Goal: Task Accomplishment & Management: Complete application form

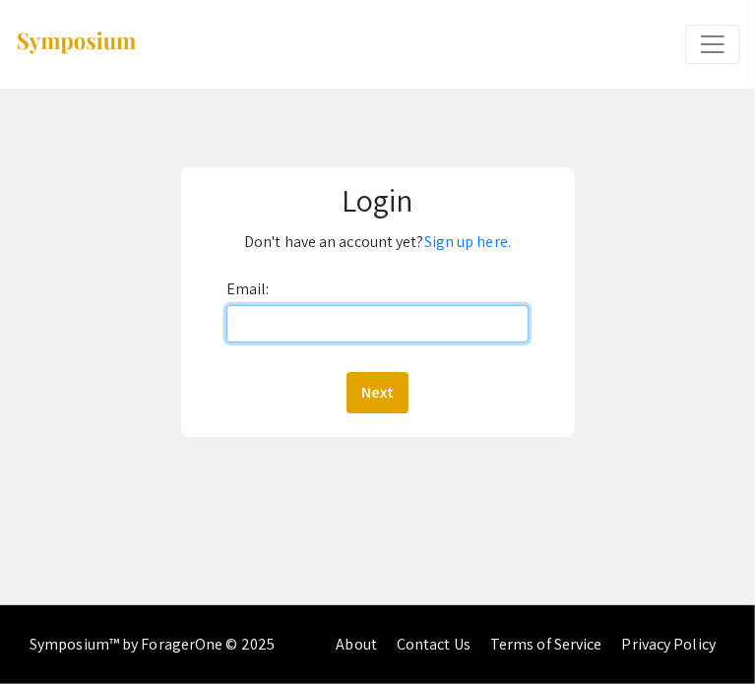
click at [270, 321] on input "Email:" at bounding box center [377, 323] width 303 height 37
type input "geremiah"
click at [480, 328] on input "Email:" at bounding box center [377, 323] width 303 height 37
type input "[EMAIL_ADDRESS][DOMAIN_NAME]"
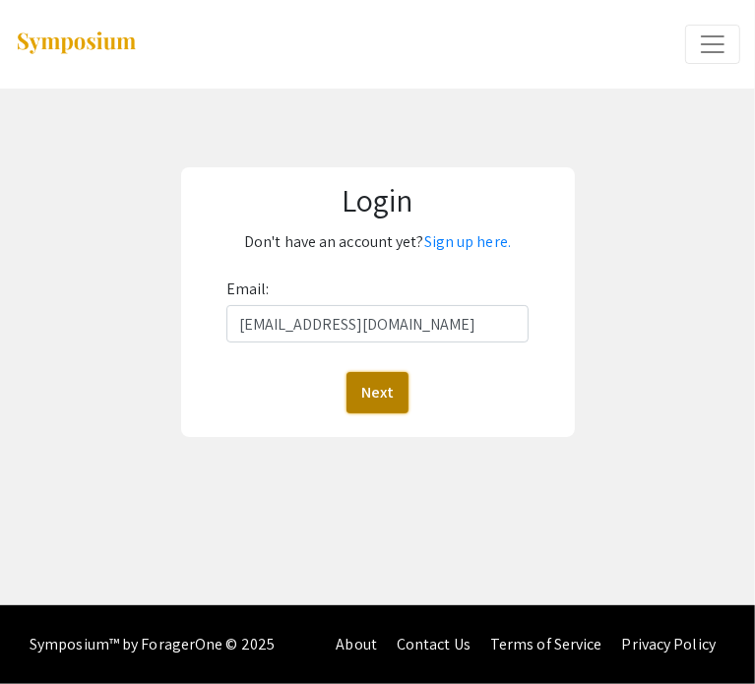
click at [398, 393] on button "Next" at bounding box center [377, 392] width 62 height 41
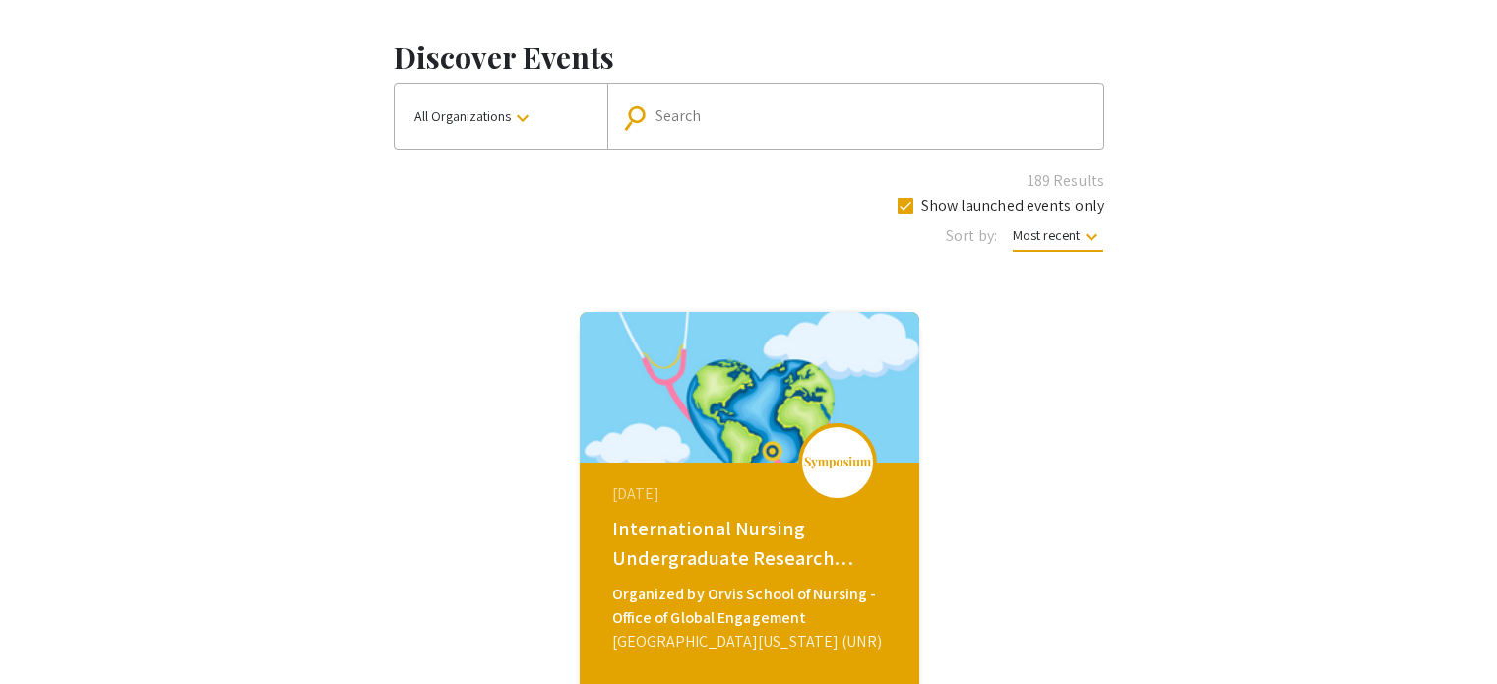
scroll to position [79, 0]
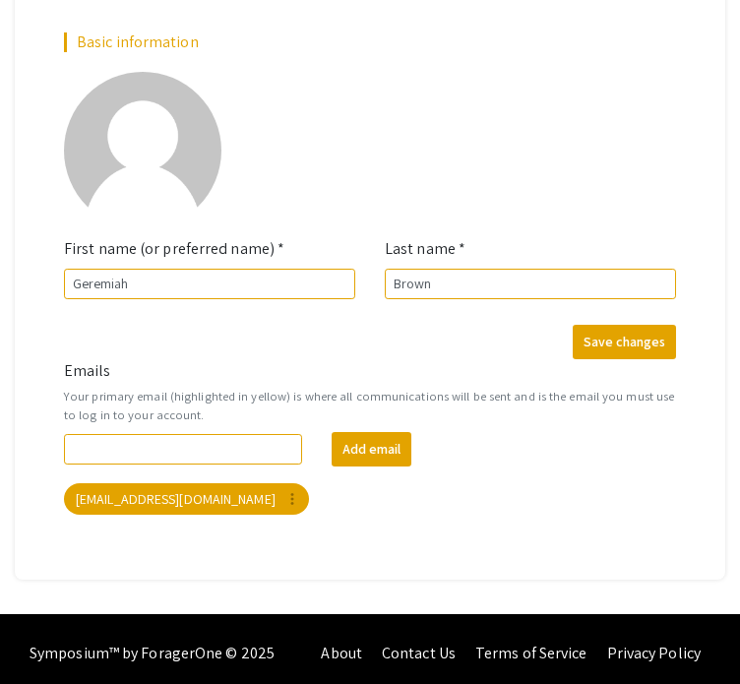
scroll to position [217, 0]
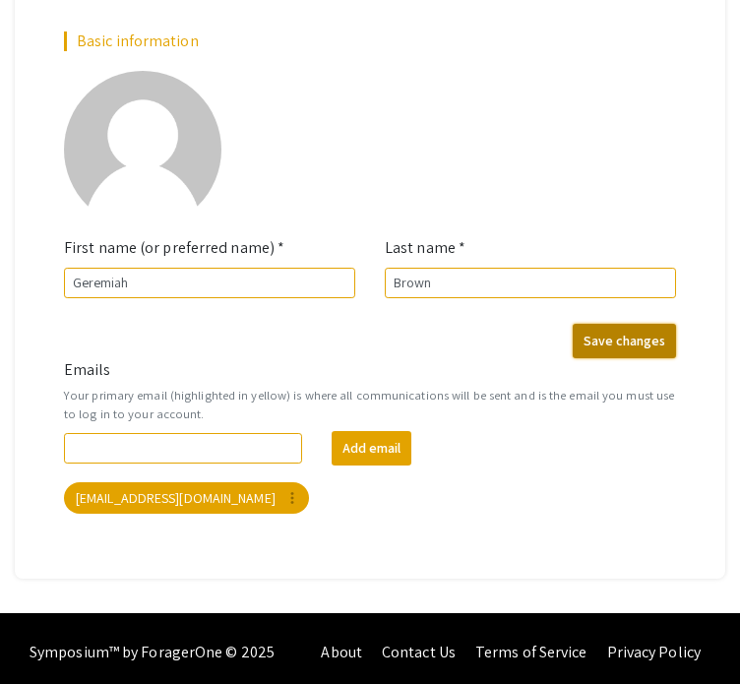
click at [598, 340] on button "Save changes" at bounding box center [624, 341] width 103 height 34
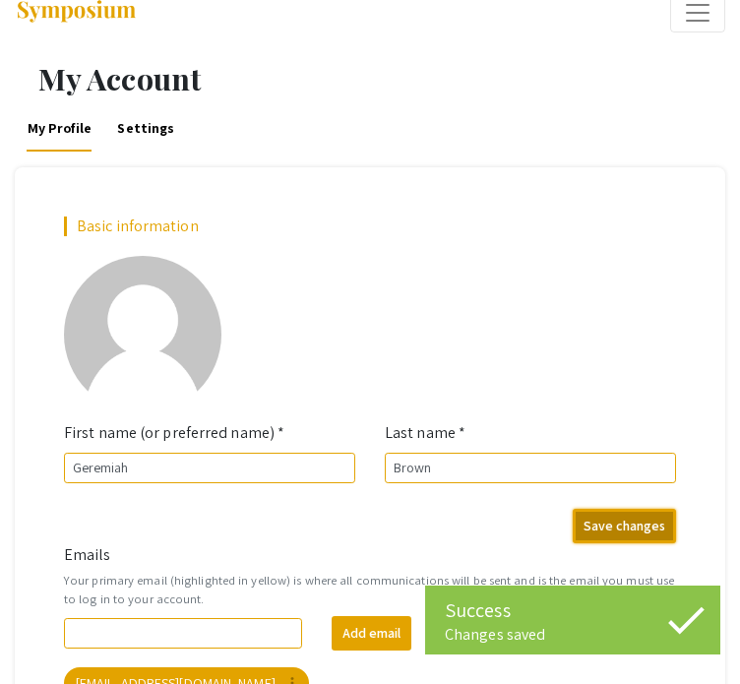
scroll to position [0, 0]
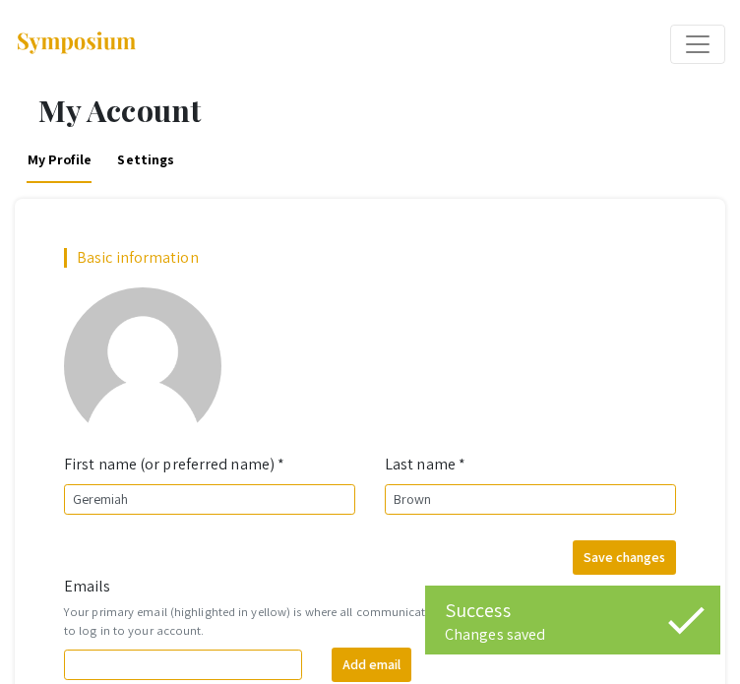
click at [699, 37] on span "Expand or Collapse Menu" at bounding box center [698, 45] width 30 height 30
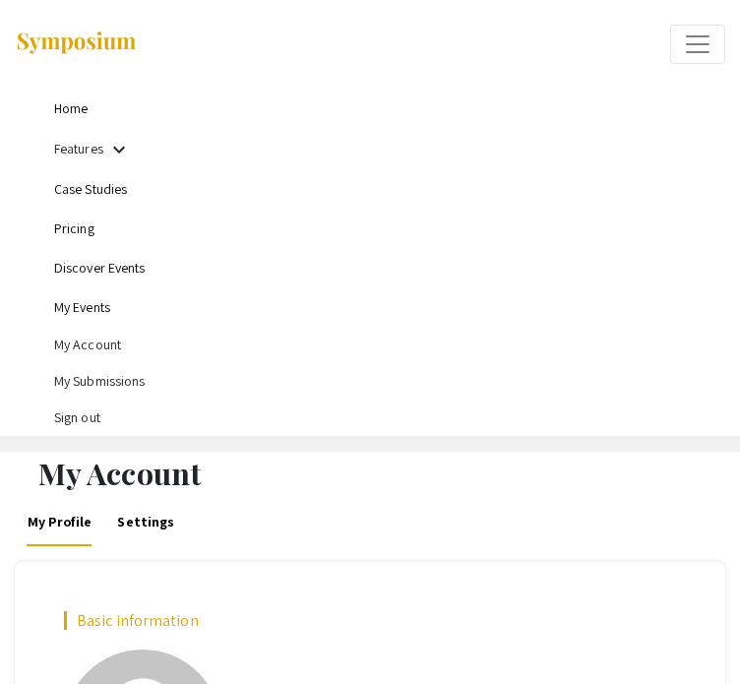
click at [699, 34] on span "Expand or Collapse Menu" at bounding box center [698, 45] width 30 height 30
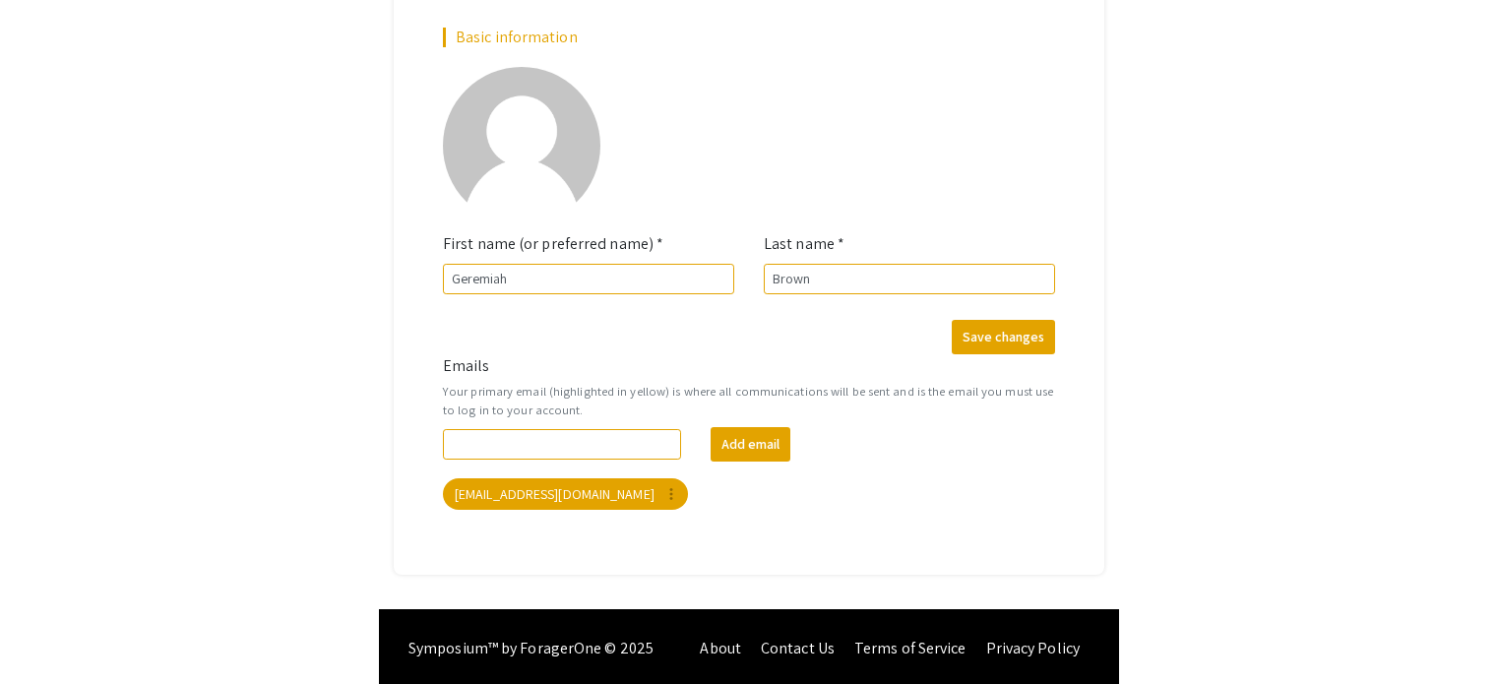
scroll to position [37, 0]
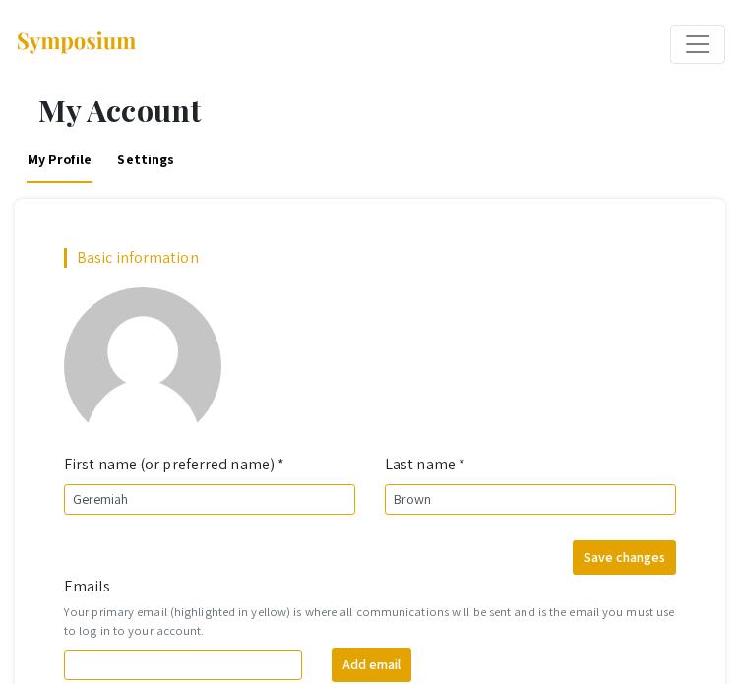
click at [701, 35] on span "Expand or Collapse Menu" at bounding box center [698, 45] width 30 height 30
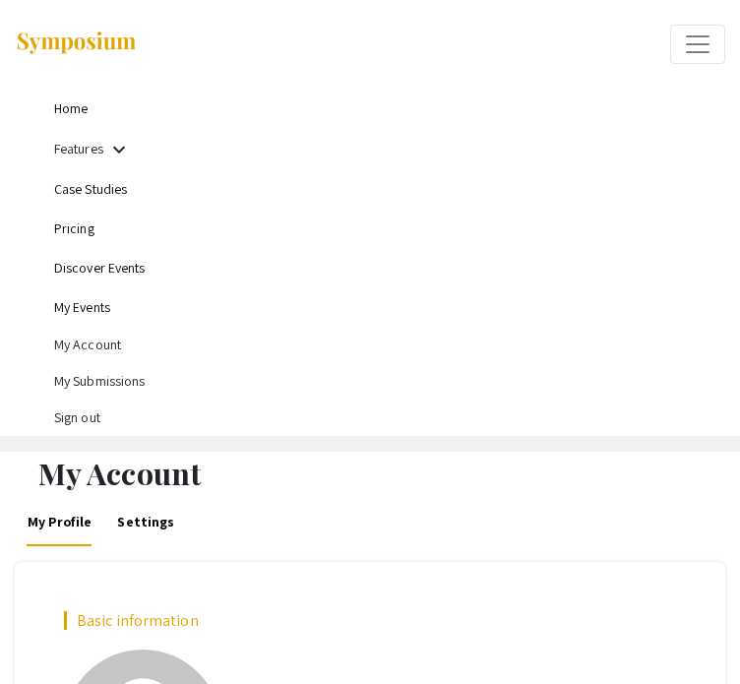
click at [114, 381] on li "My Submissions" at bounding box center [389, 381] width 671 height 36
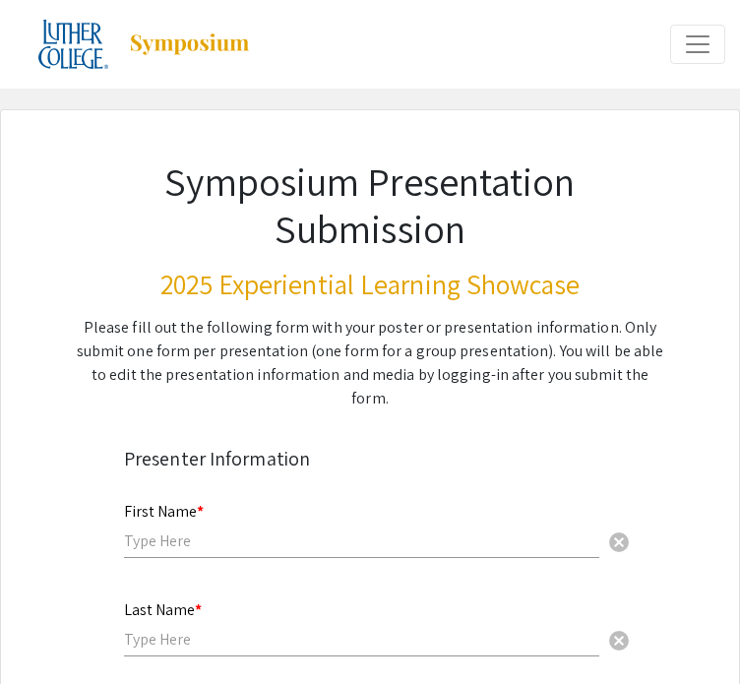
click at [260, 531] on input "text" at bounding box center [361, 541] width 475 height 21
type input "Geremiah"
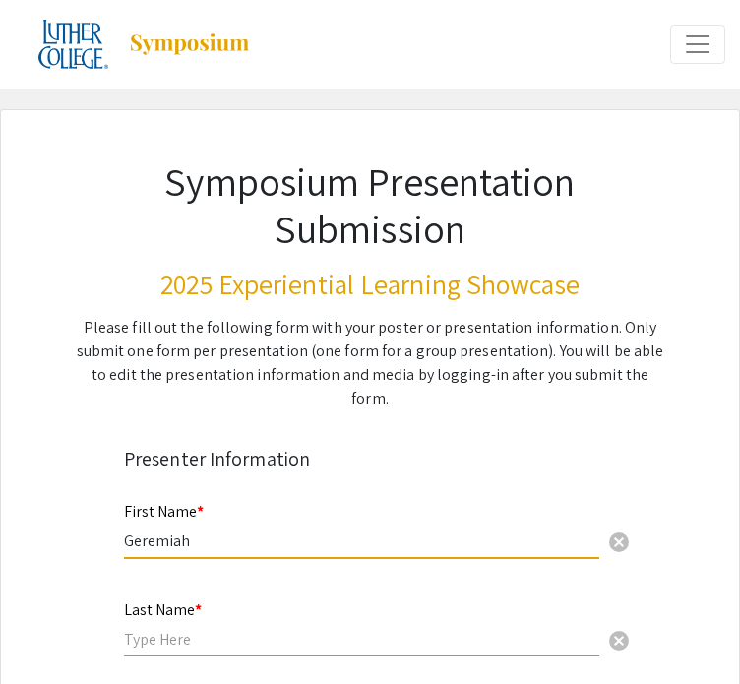
type input "Brown"
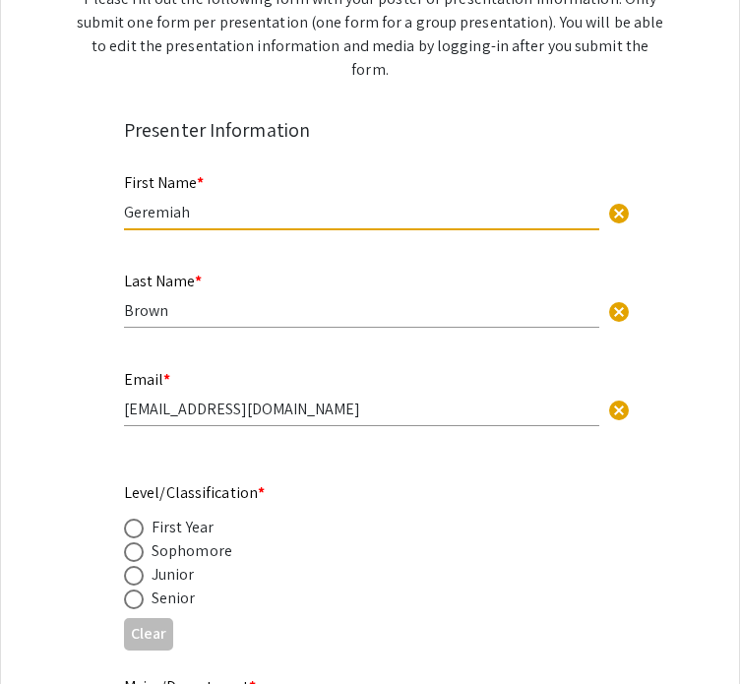
scroll to position [335, 0]
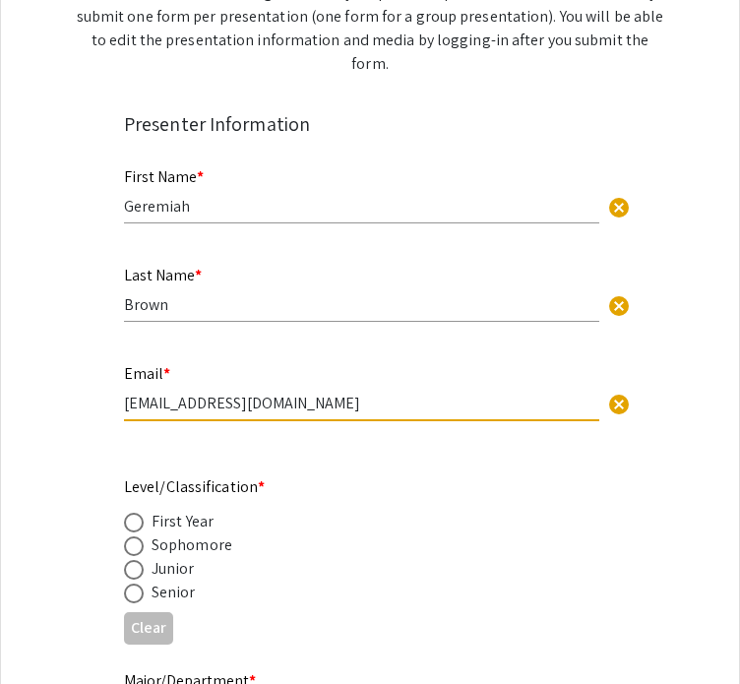
drag, startPoint x: 351, startPoint y: 381, endPoint x: 79, endPoint y: 389, distance: 272.8
type input "[EMAIL_ADDRESS][DOMAIN_NAME]"
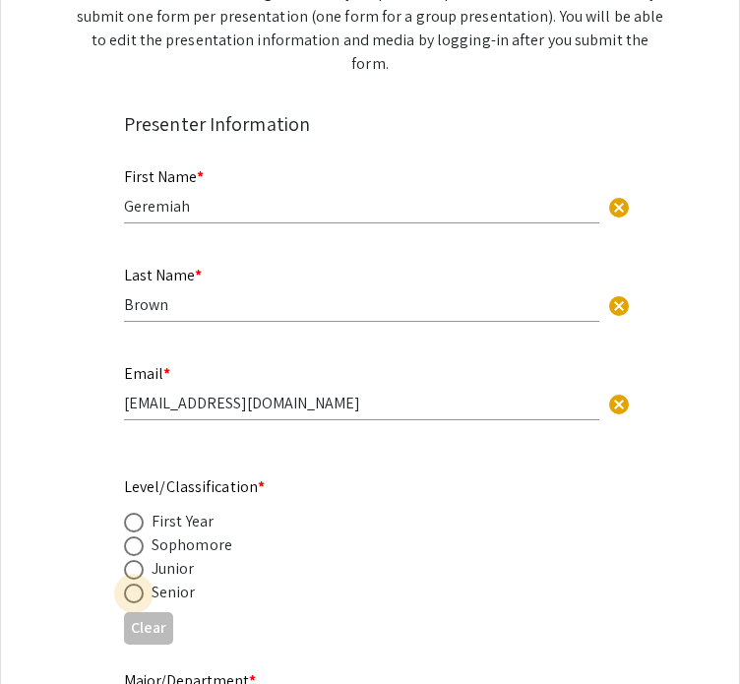
click at [130, 584] on span at bounding box center [134, 594] width 20 height 20
click at [130, 584] on input "radio" at bounding box center [134, 594] width 20 height 20
radio input "true"
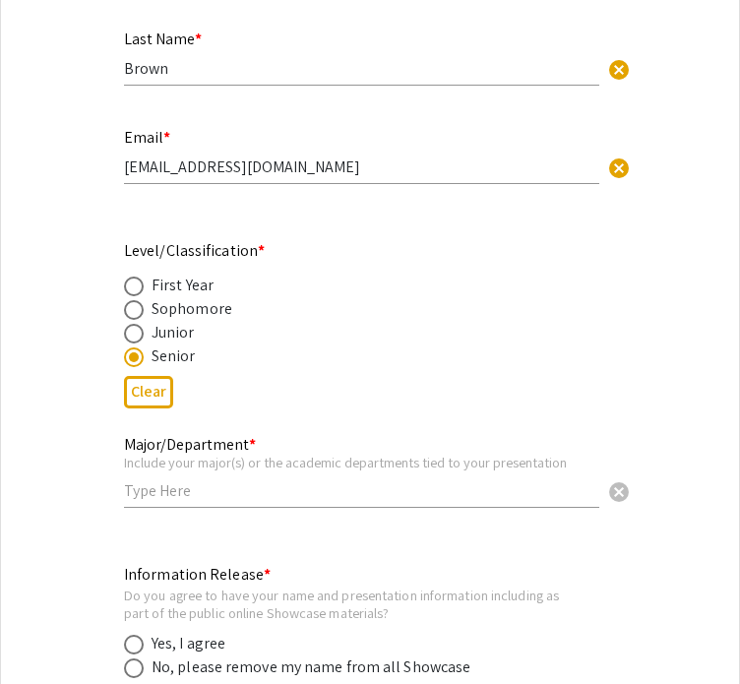
scroll to position [582, 0]
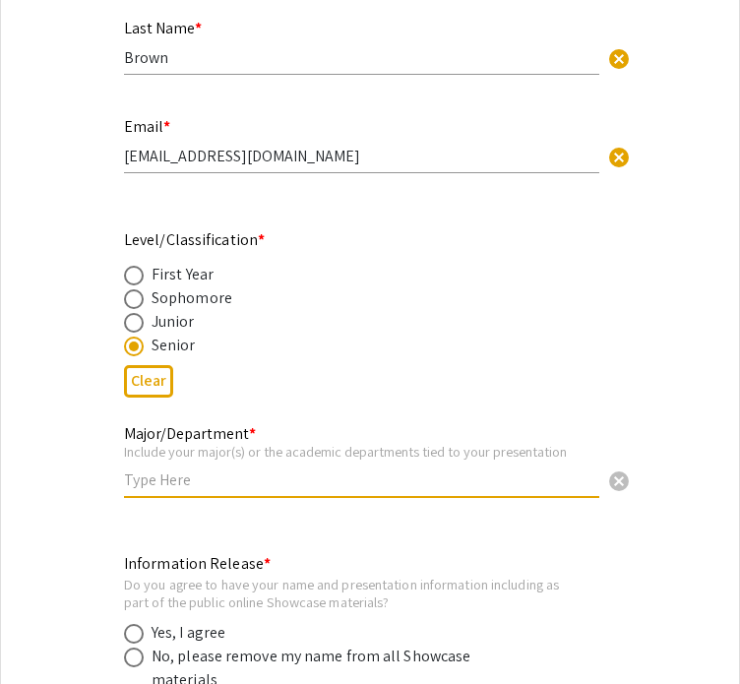
click at [172, 470] on input "text" at bounding box center [361, 480] width 475 height 21
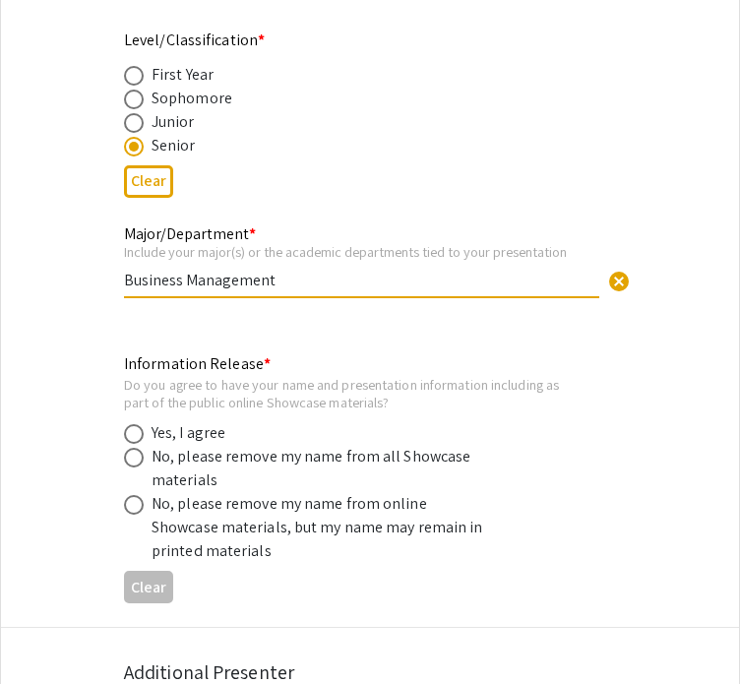
scroll to position [793, 0]
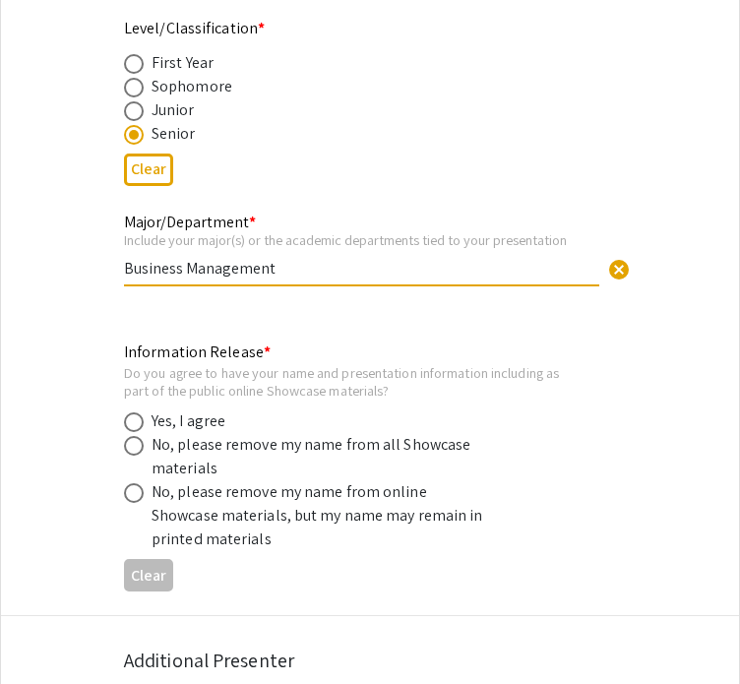
type input "Business Management"
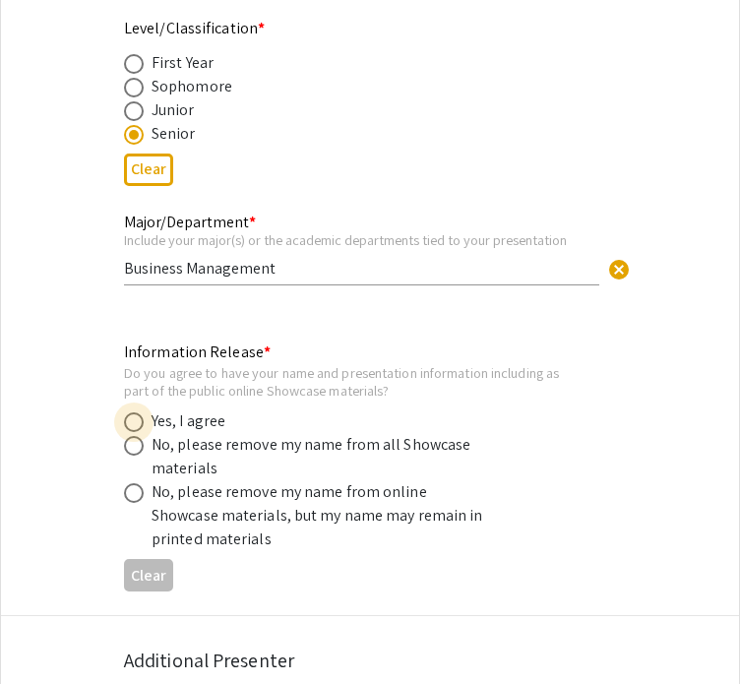
click at [137, 412] on span at bounding box center [134, 422] width 20 height 20
click at [137, 412] on input "radio" at bounding box center [134, 422] width 20 height 20
radio input "true"
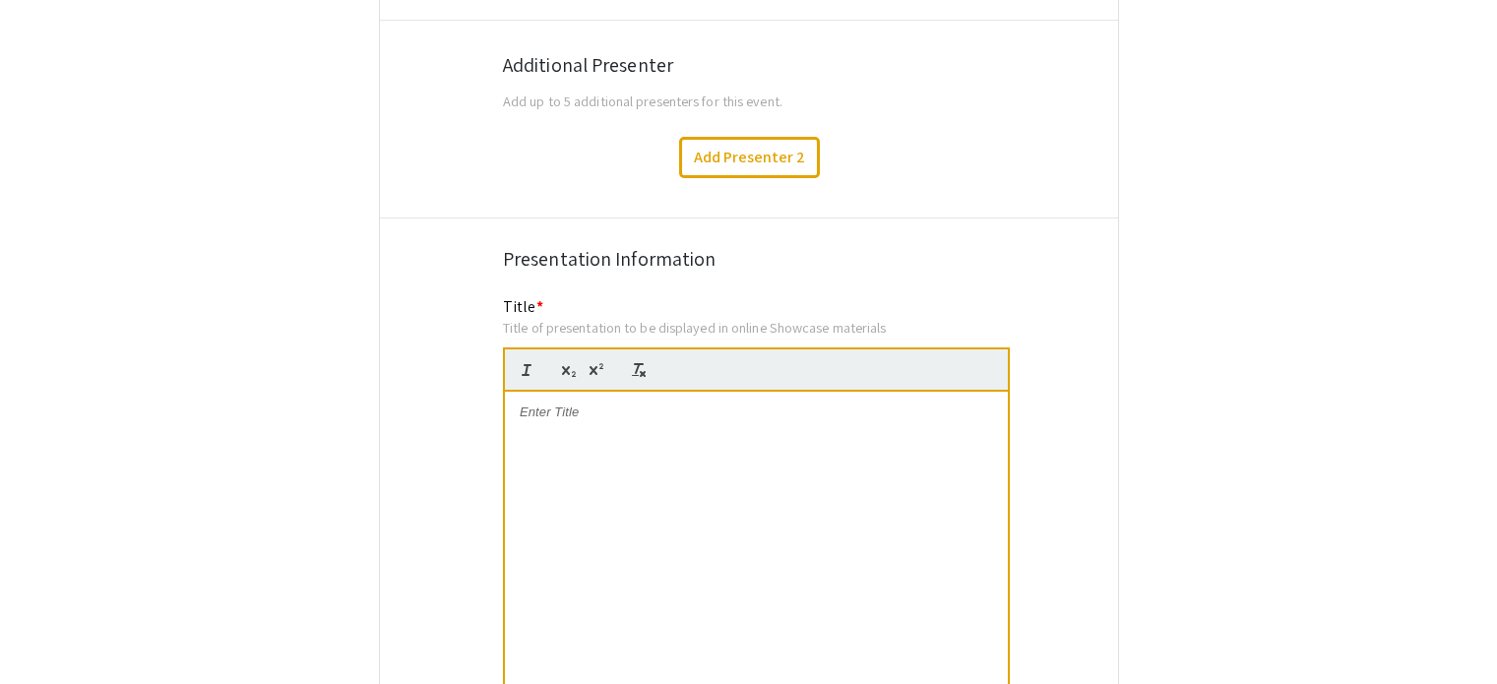
scroll to position [1390, 0]
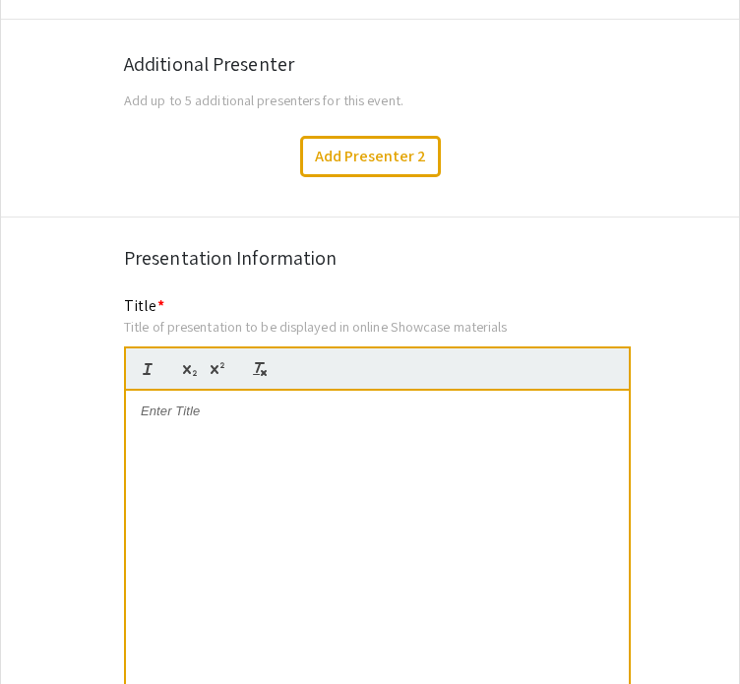
click at [209, 406] on div at bounding box center [377, 538] width 503 height 295
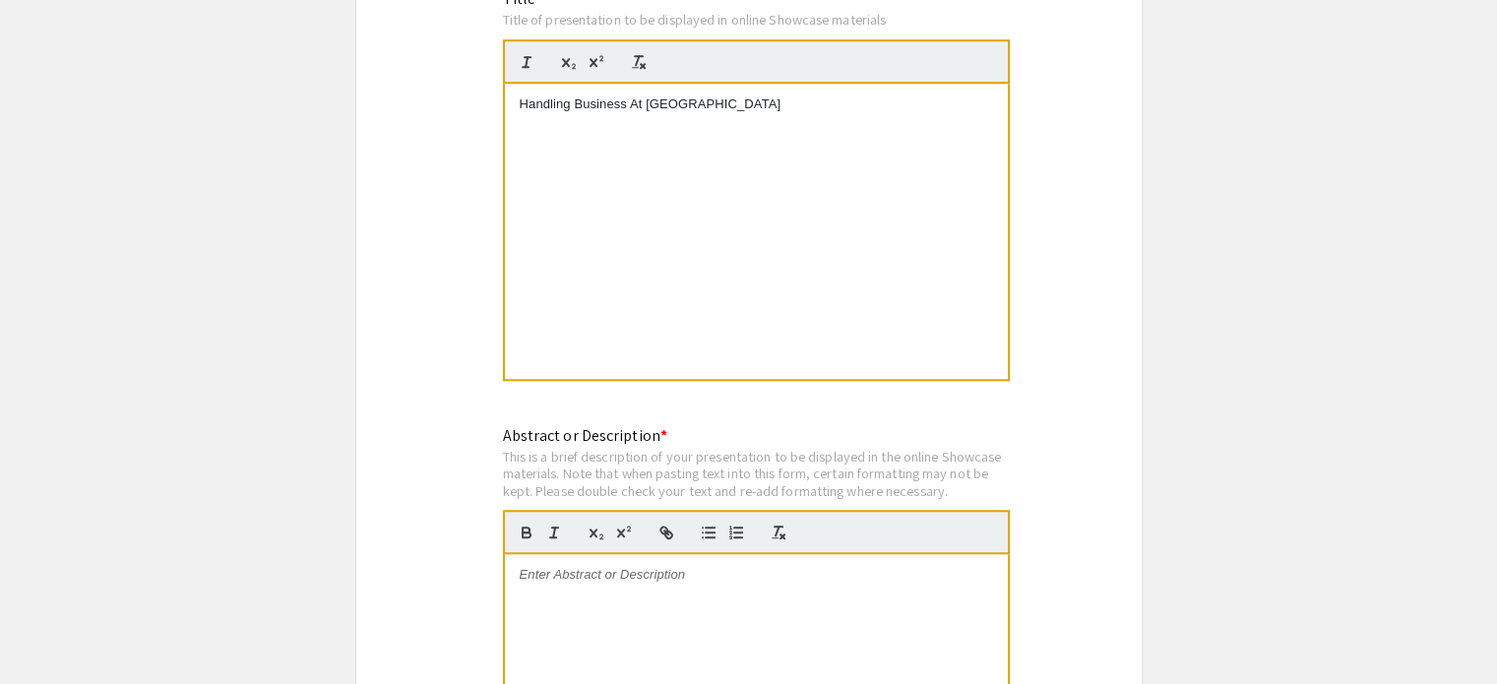
scroll to position [1778, 0]
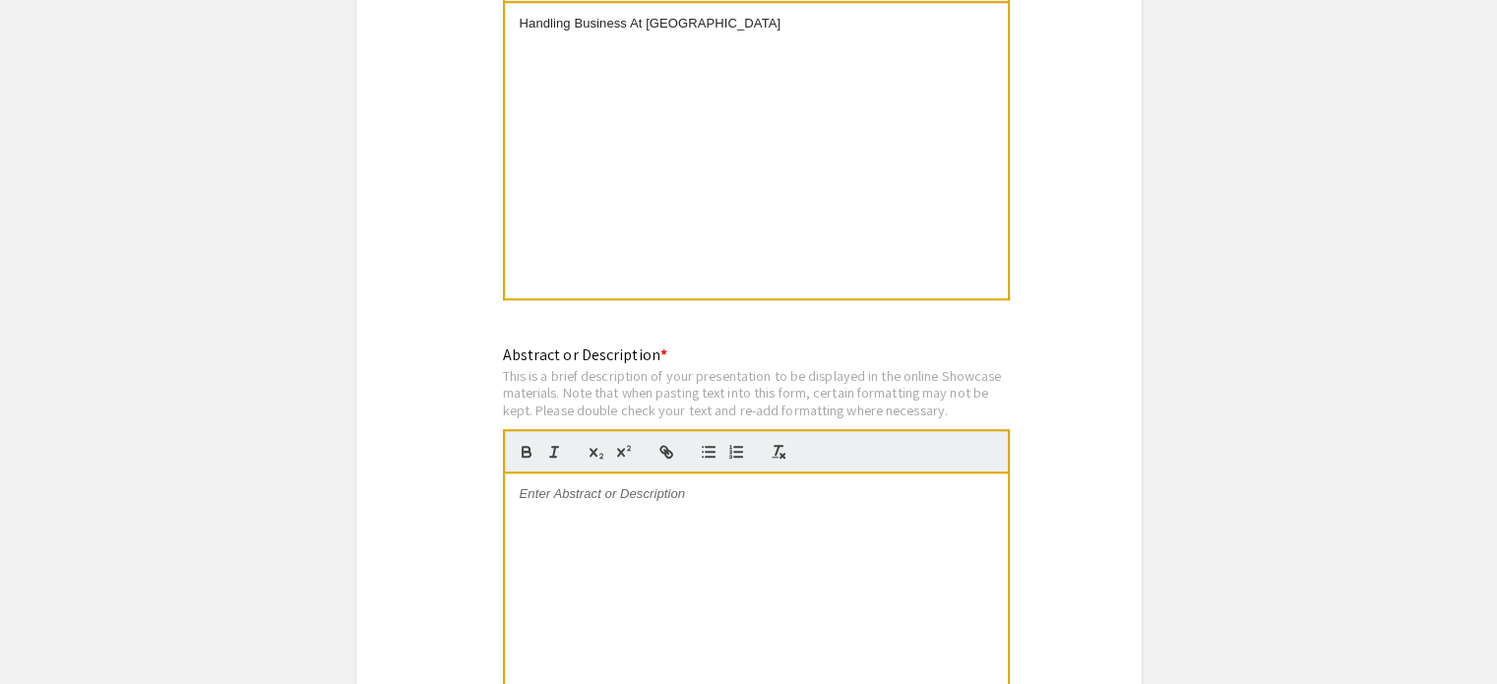
click at [671, 488] on div at bounding box center [756, 620] width 503 height 295
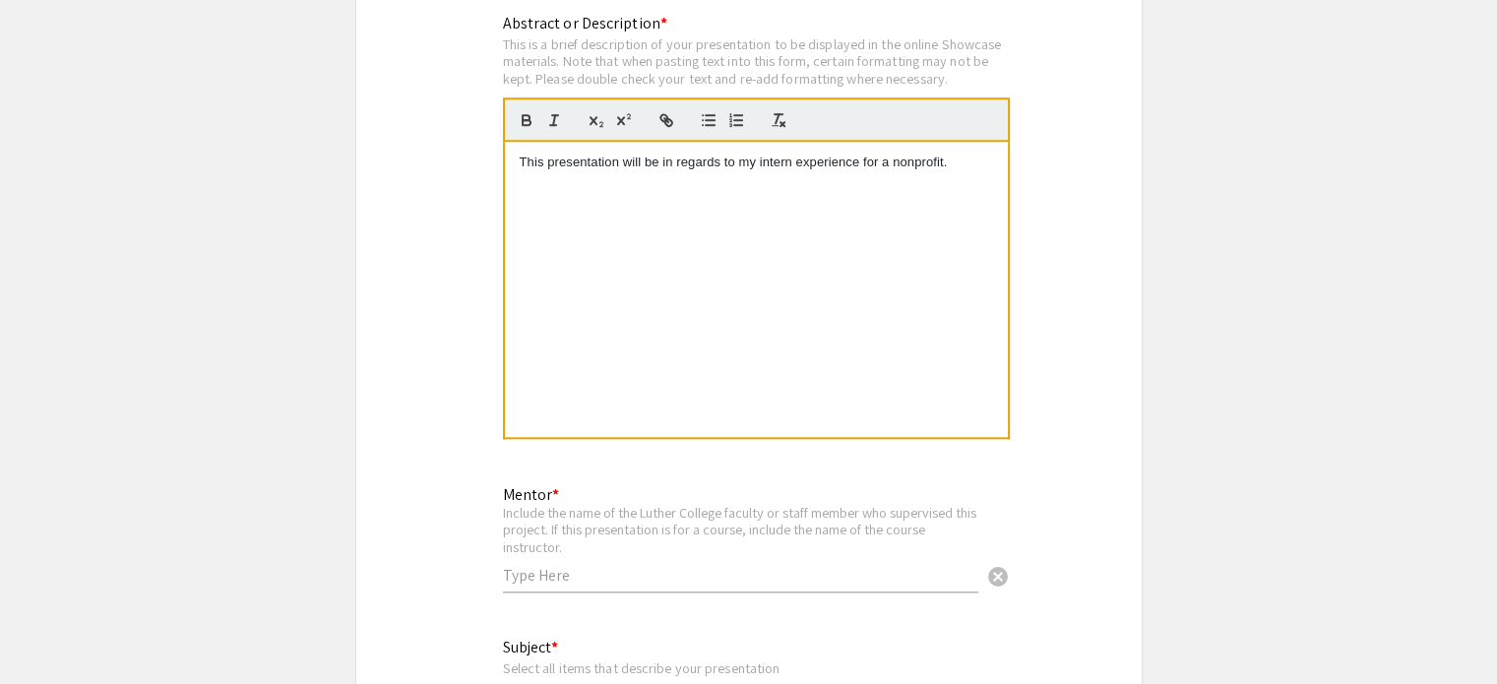
scroll to position [2318, 0]
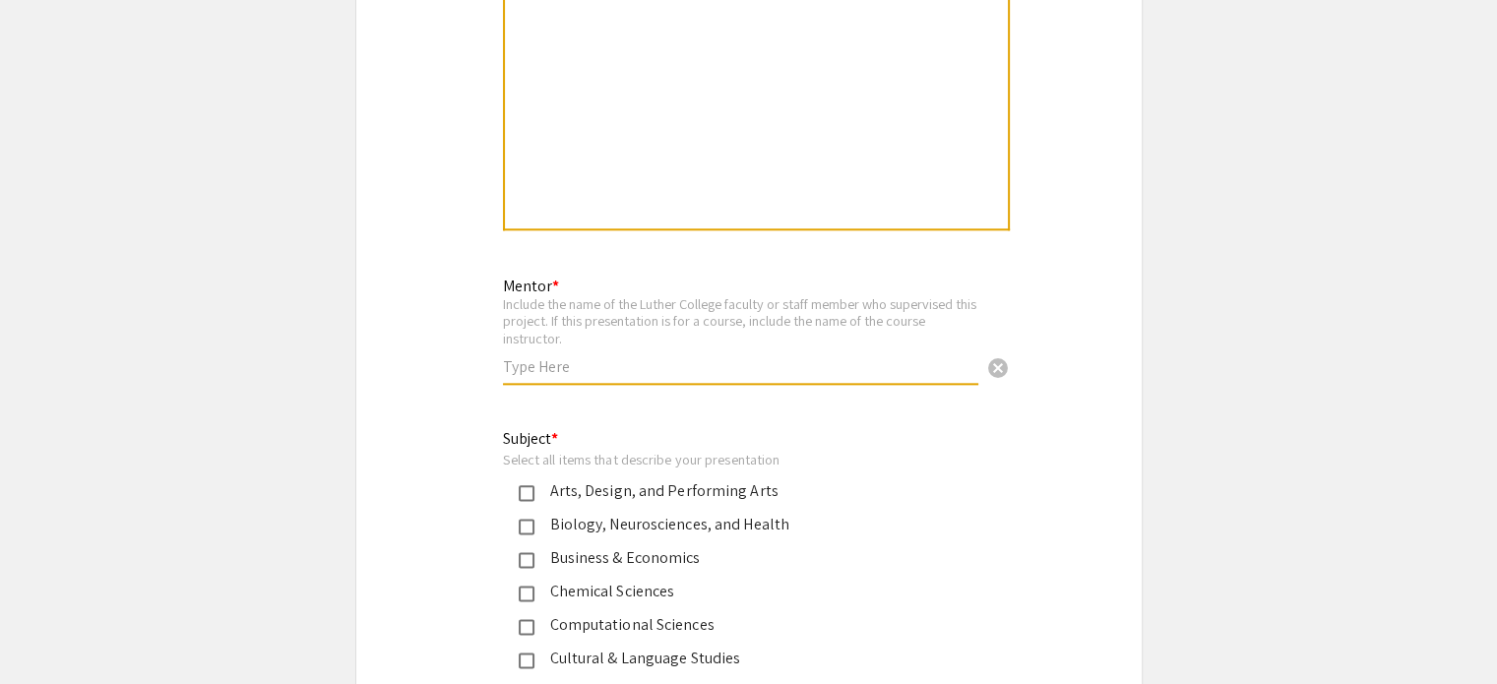
click at [617, 356] on input "text" at bounding box center [740, 366] width 475 height 21
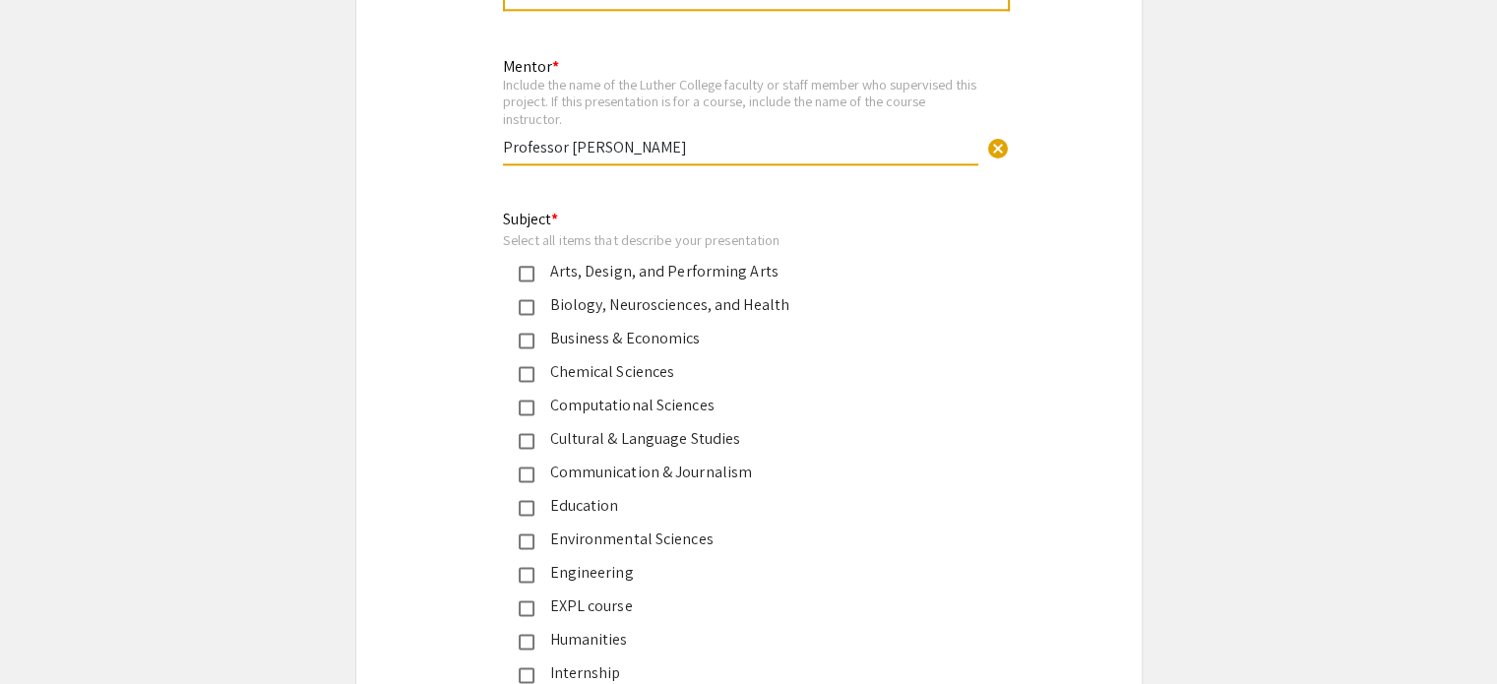
scroll to position [2538, 0]
type input "Professor [PERSON_NAME]"
click at [528, 332] on mat-pseudo-checkbox at bounding box center [527, 340] width 16 height 16
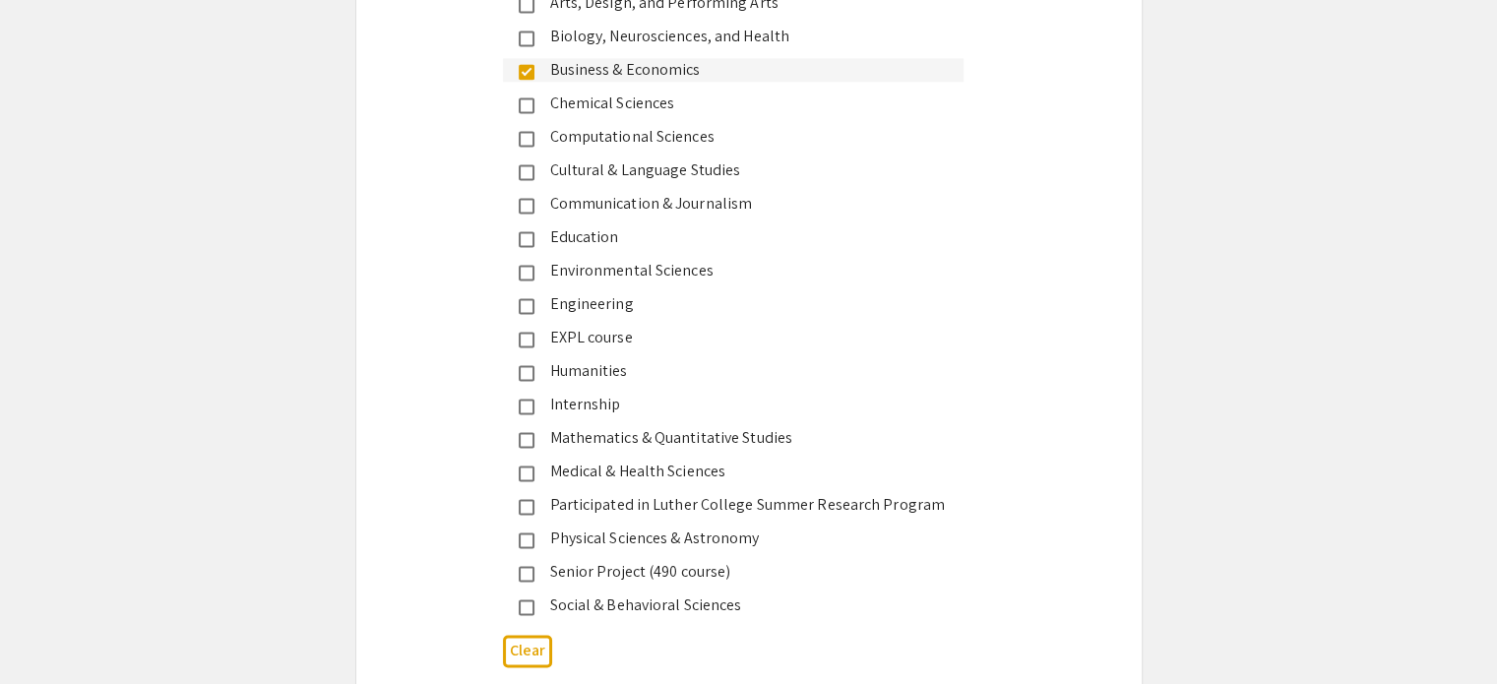
scroll to position [2807, 0]
click at [524, 331] on mat-pseudo-checkbox at bounding box center [527, 339] width 16 height 16
click at [527, 392] on div "Internship" at bounding box center [733, 404] width 461 height 24
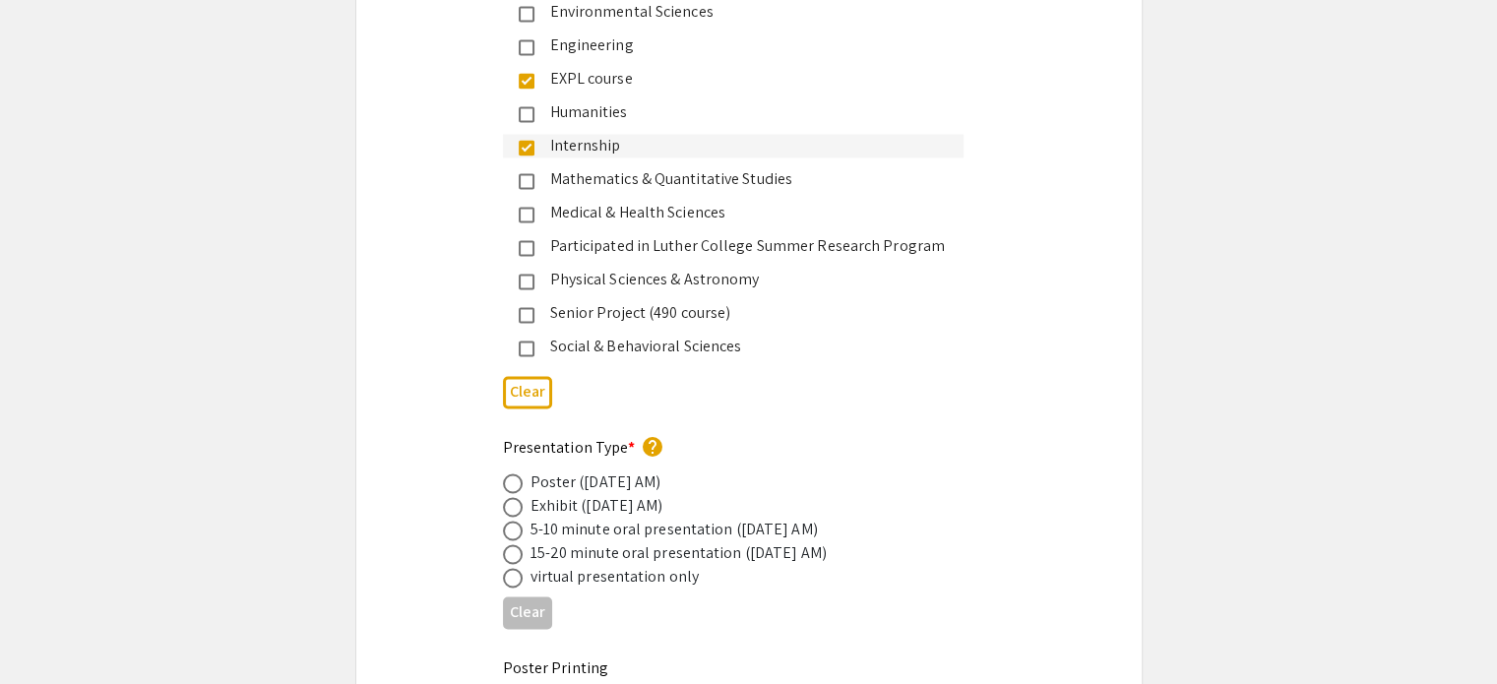
scroll to position [3071, 0]
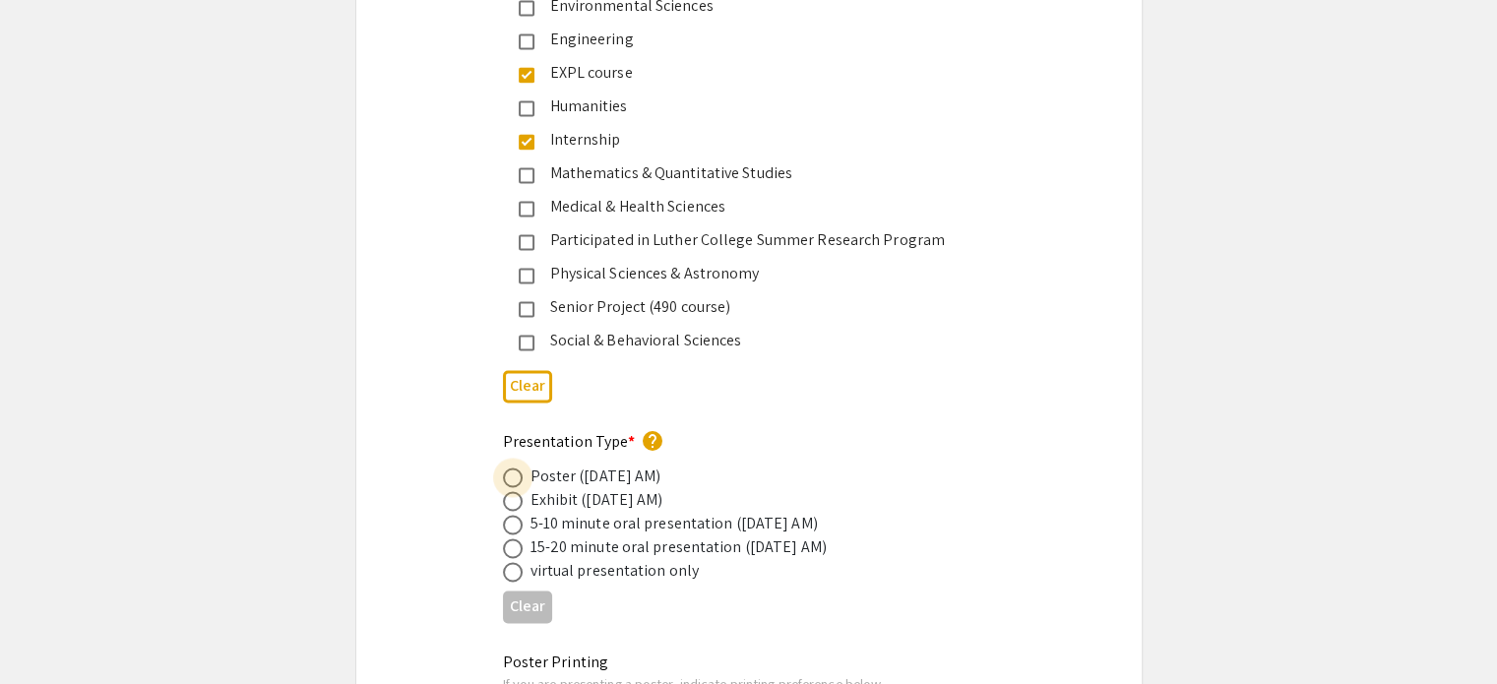
click at [516, 468] on span at bounding box center [513, 478] width 20 height 20
click at [516, 468] on input "radio" at bounding box center [513, 478] width 20 height 20
radio input "true"
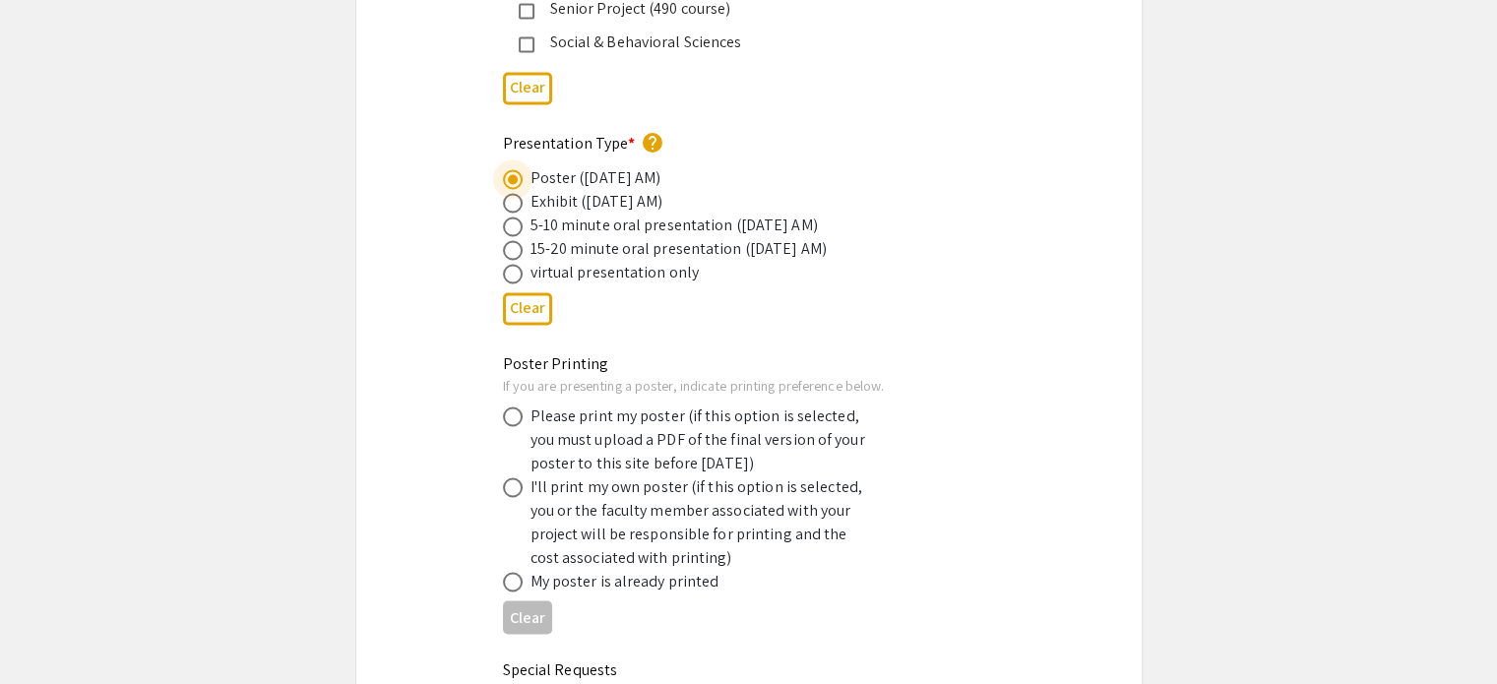
scroll to position [3370, 0]
click at [511, 406] on span at bounding box center [513, 416] width 20 height 20
click at [511, 406] on input "radio" at bounding box center [513, 416] width 20 height 20
radio input "true"
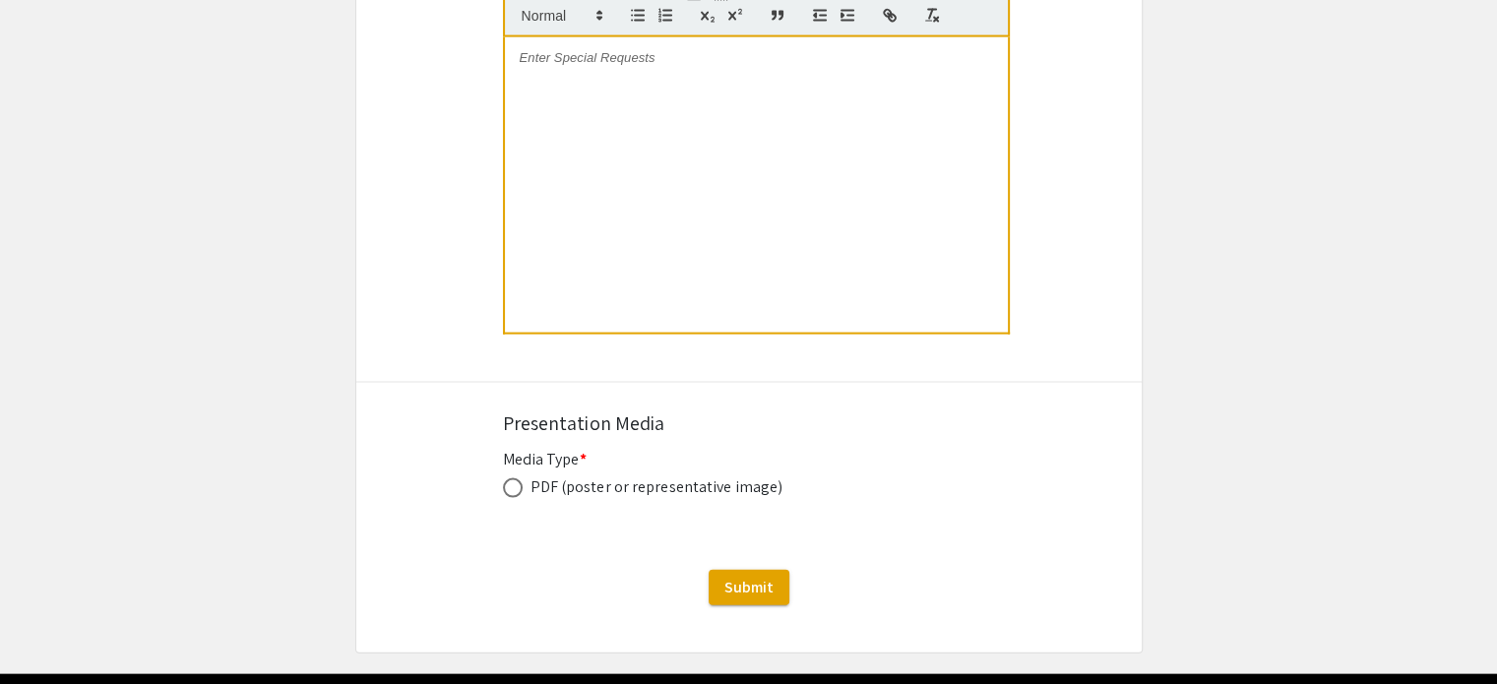
scroll to position [4126, 0]
click at [517, 478] on span at bounding box center [513, 488] width 20 height 20
click at [517, 478] on input "radio" at bounding box center [513, 488] width 20 height 20
radio input "true"
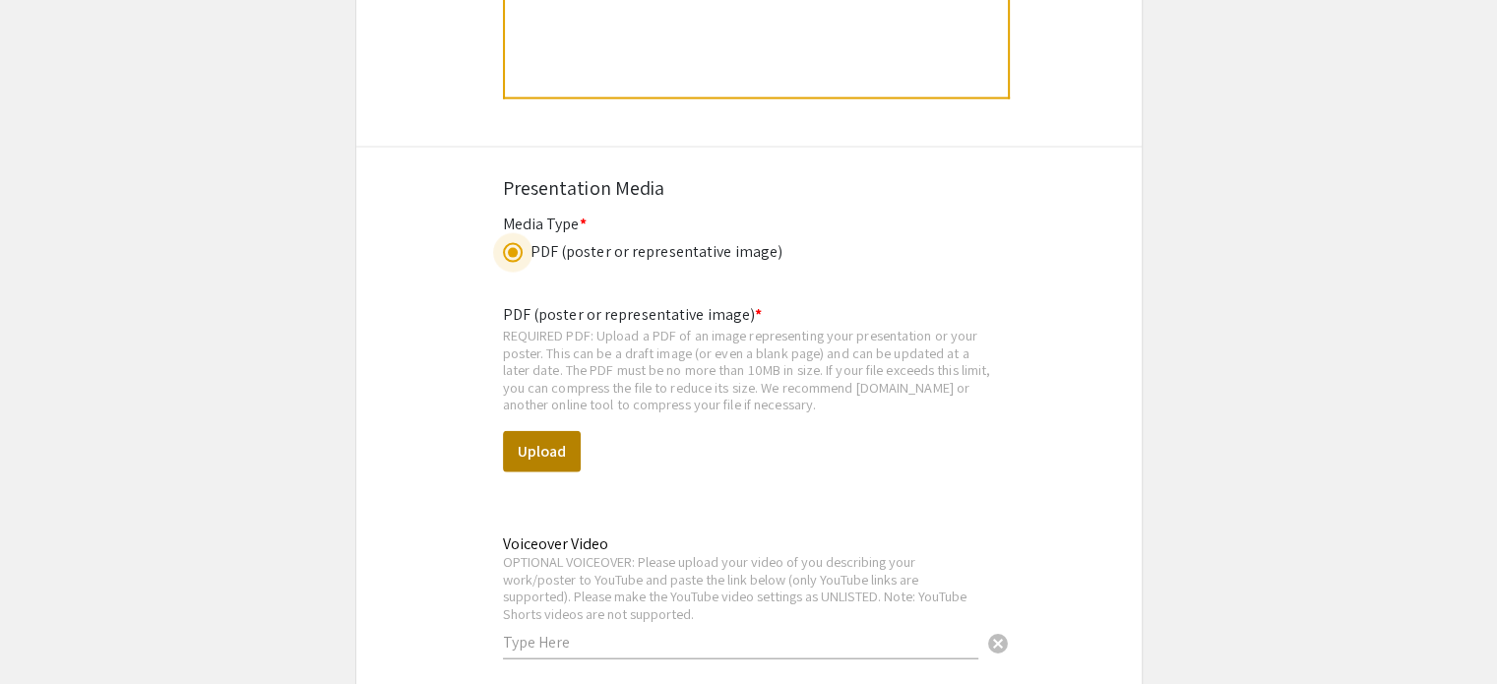
scroll to position [4362, 0]
click at [563, 430] on button "Upload" at bounding box center [542, 450] width 78 height 41
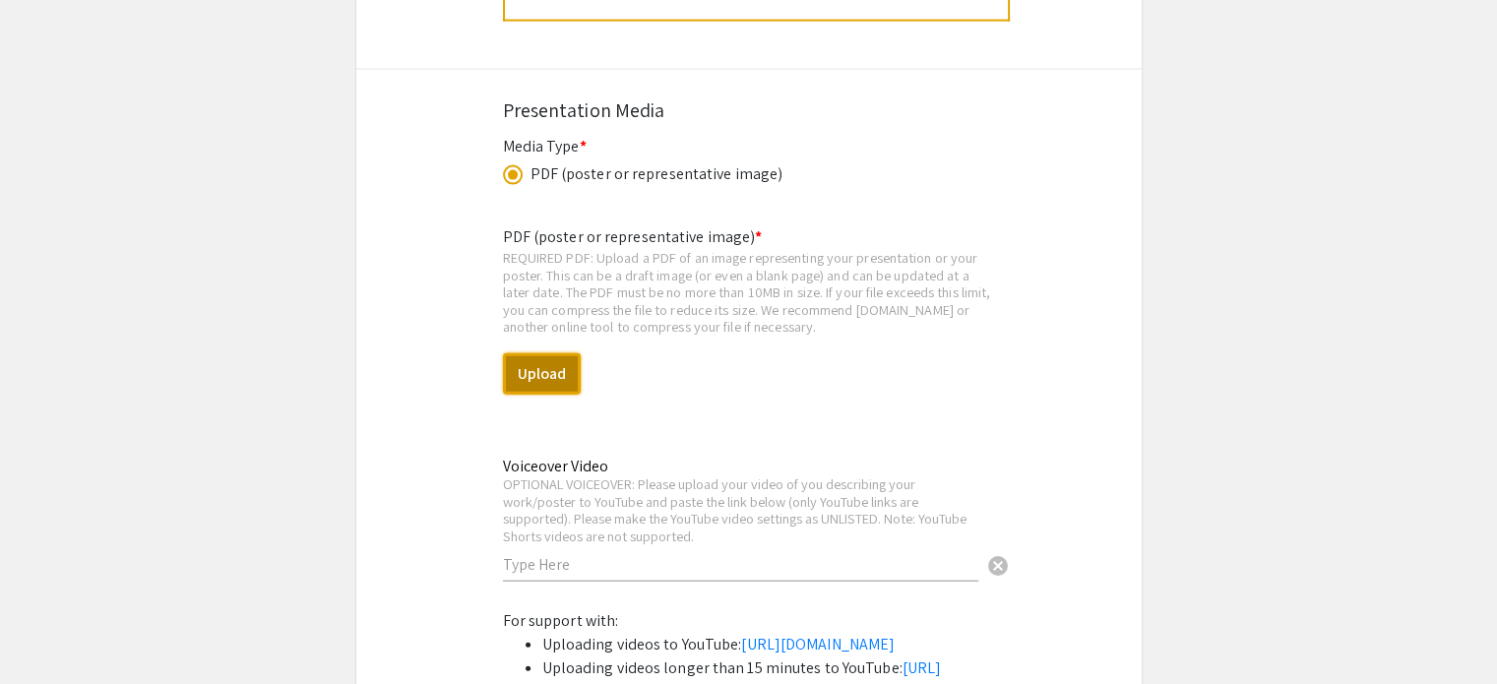
scroll to position [4440, 0]
click at [547, 352] on button "Upload" at bounding box center [542, 372] width 78 height 41
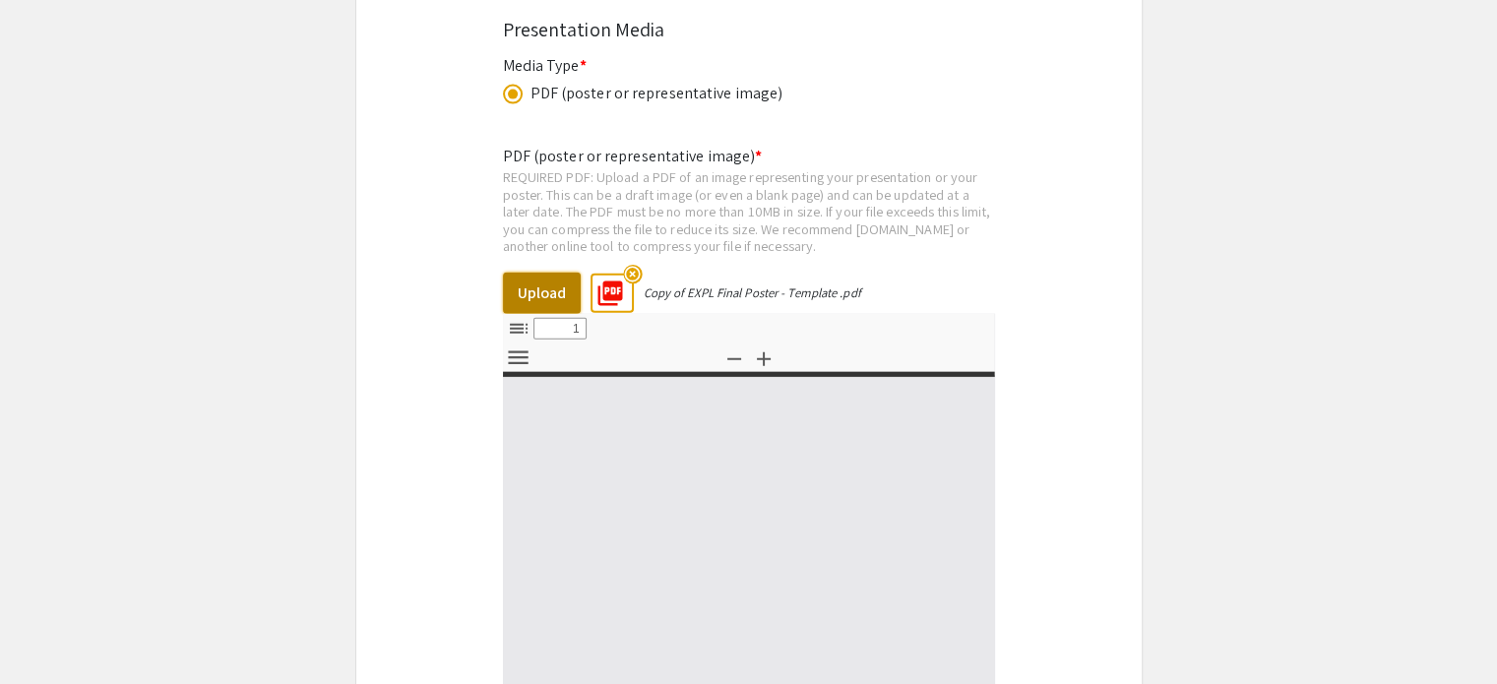
select select "custom"
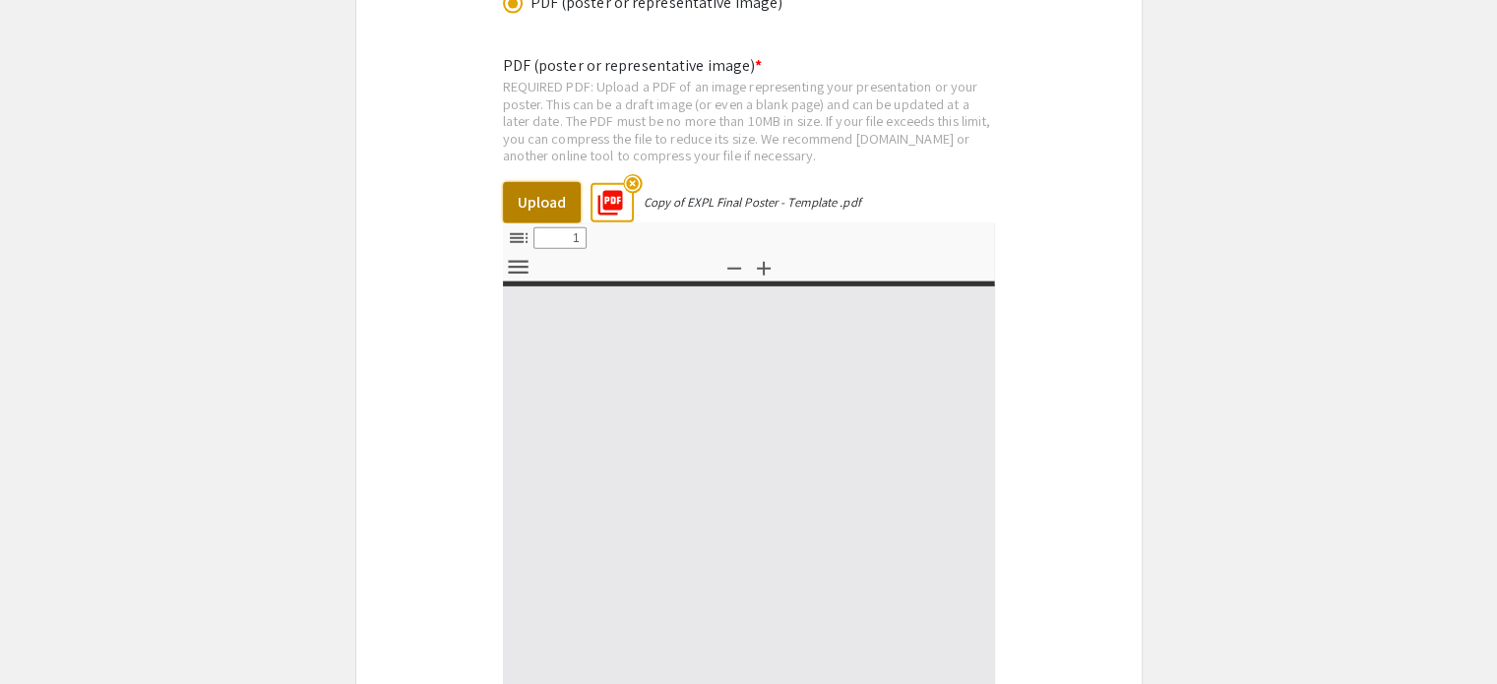
type input "0"
select select "custom"
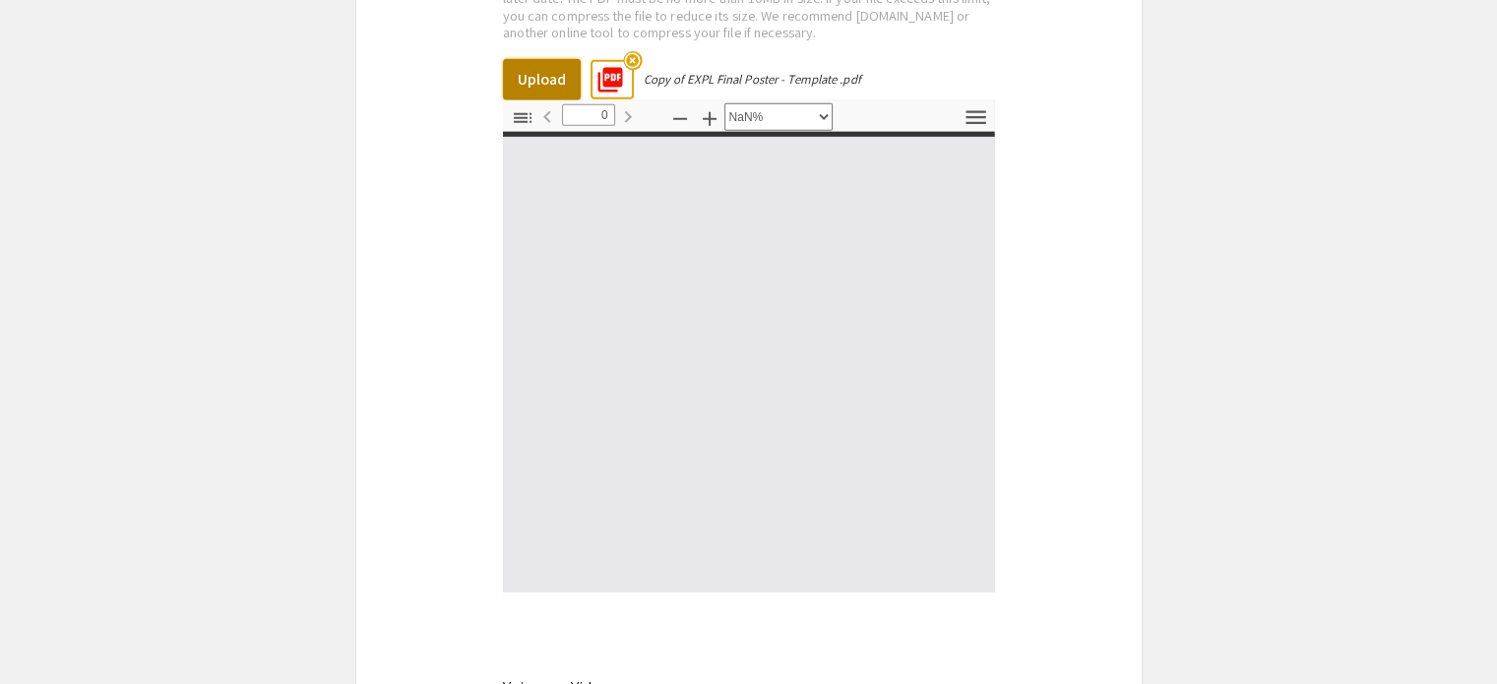
type input "1"
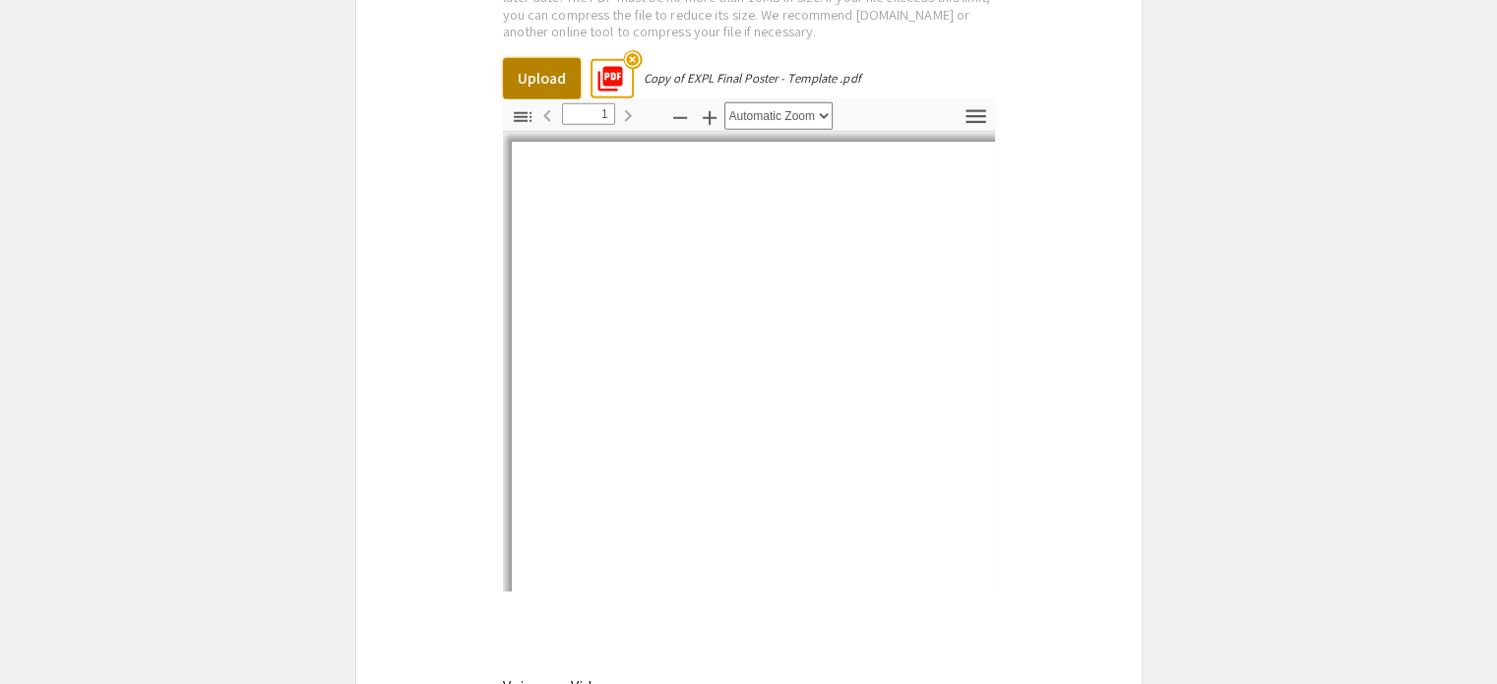
scroll to position [4735, 0]
select select "auto"
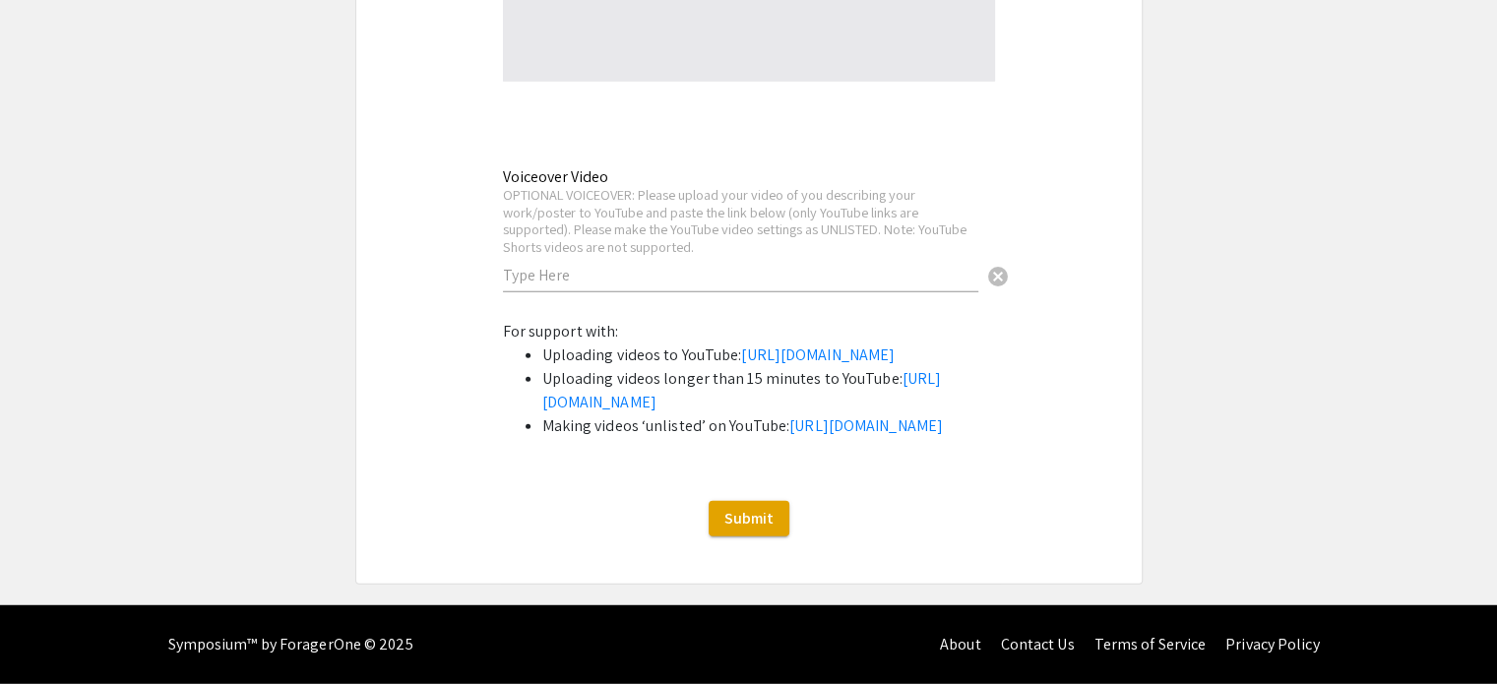
scroll to position [5326, 0]
click span "Submit"
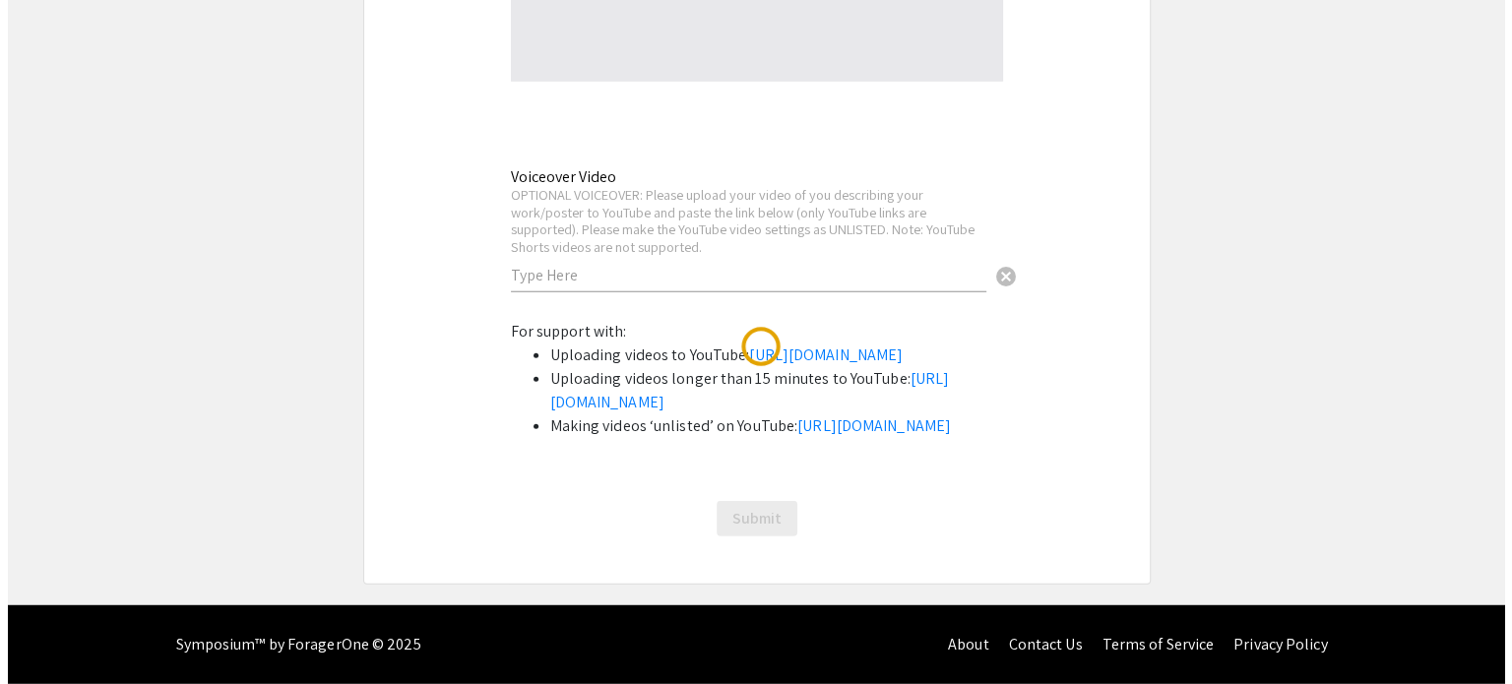
scroll to position [0, 0]
